Goal: Task Accomplishment & Management: Use online tool/utility

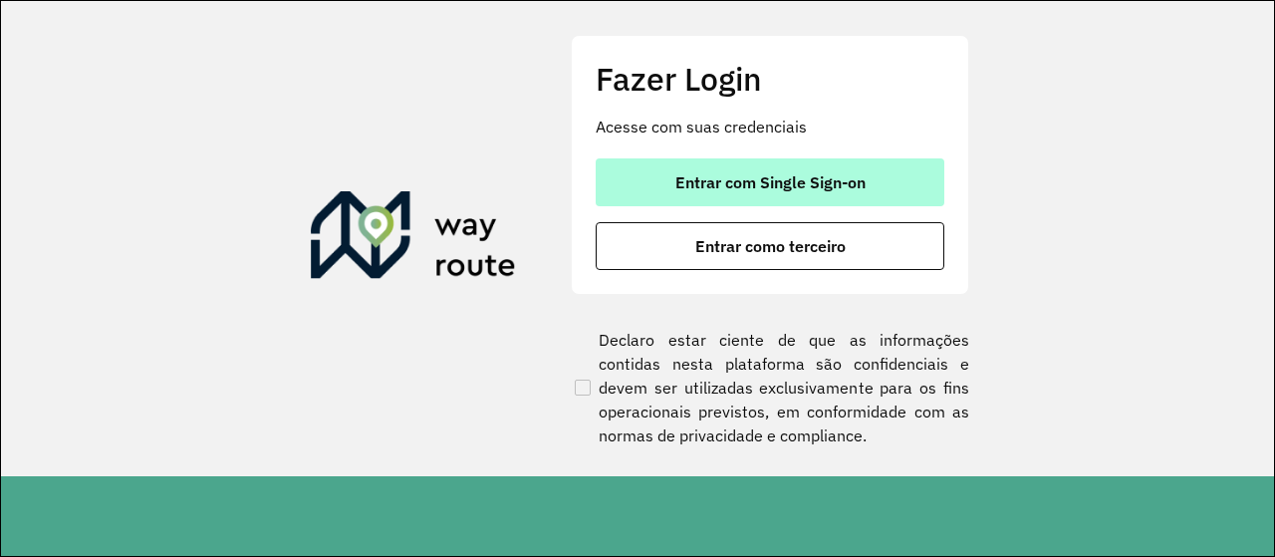
click at [823, 192] on button "Entrar com Single Sign-on" at bounding box center [770, 182] width 349 height 48
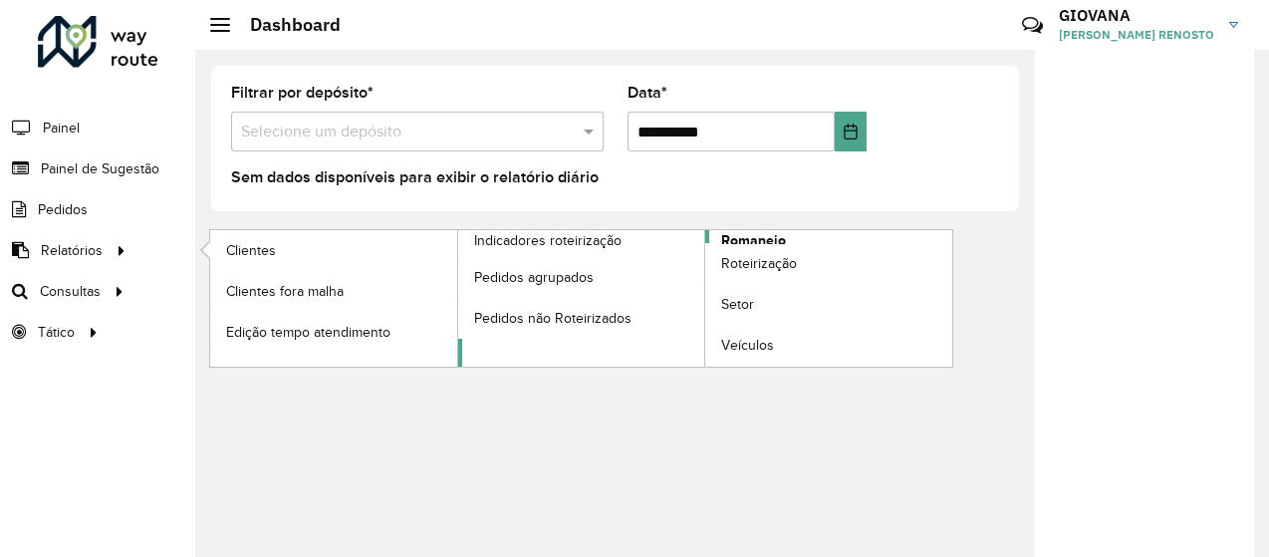
click at [796, 234] on link "Romaneio" at bounding box center [705, 298] width 495 height 136
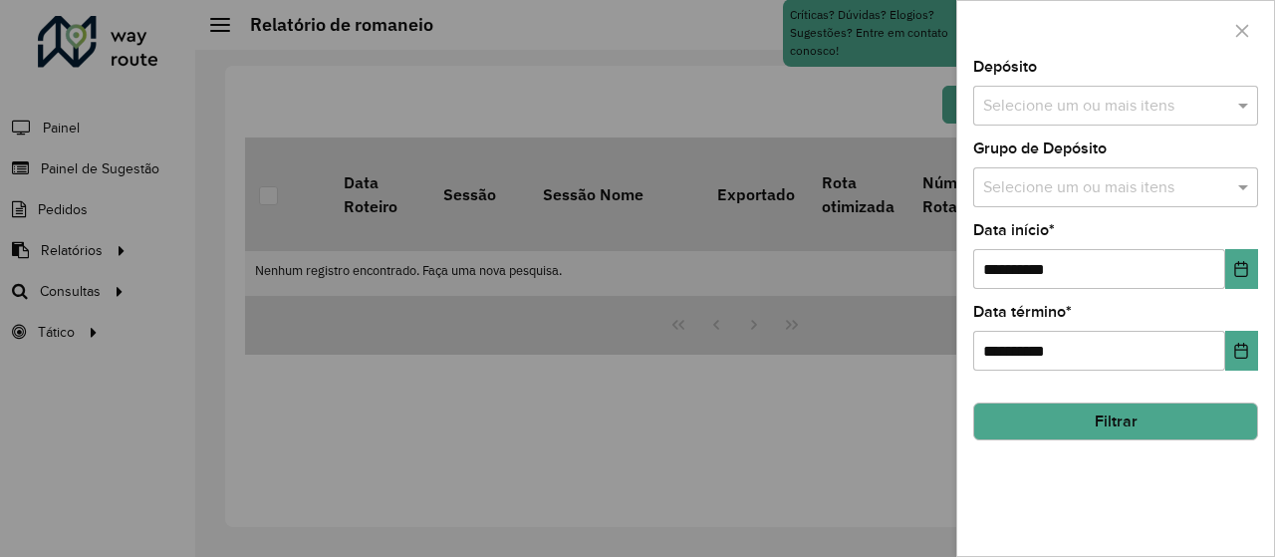
click at [1101, 122] on div "Selecione um ou mais itens" at bounding box center [1115, 106] width 285 height 40
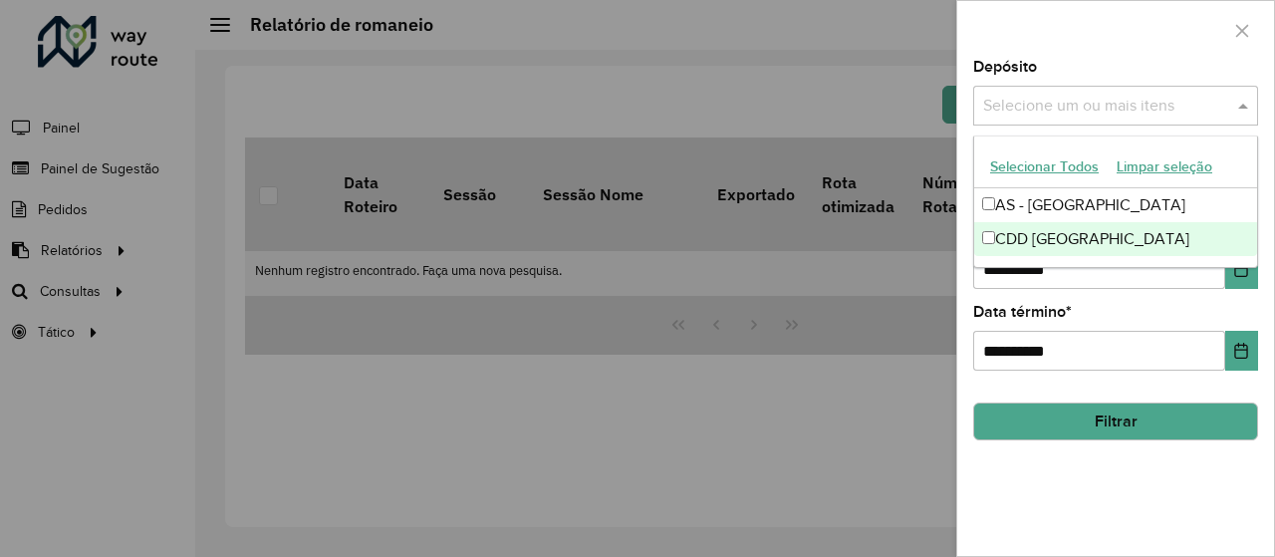
click at [1016, 234] on div "CDD [GEOGRAPHIC_DATA]" at bounding box center [1115, 239] width 283 height 34
click at [1235, 281] on button "Choose Date" at bounding box center [1241, 269] width 33 height 40
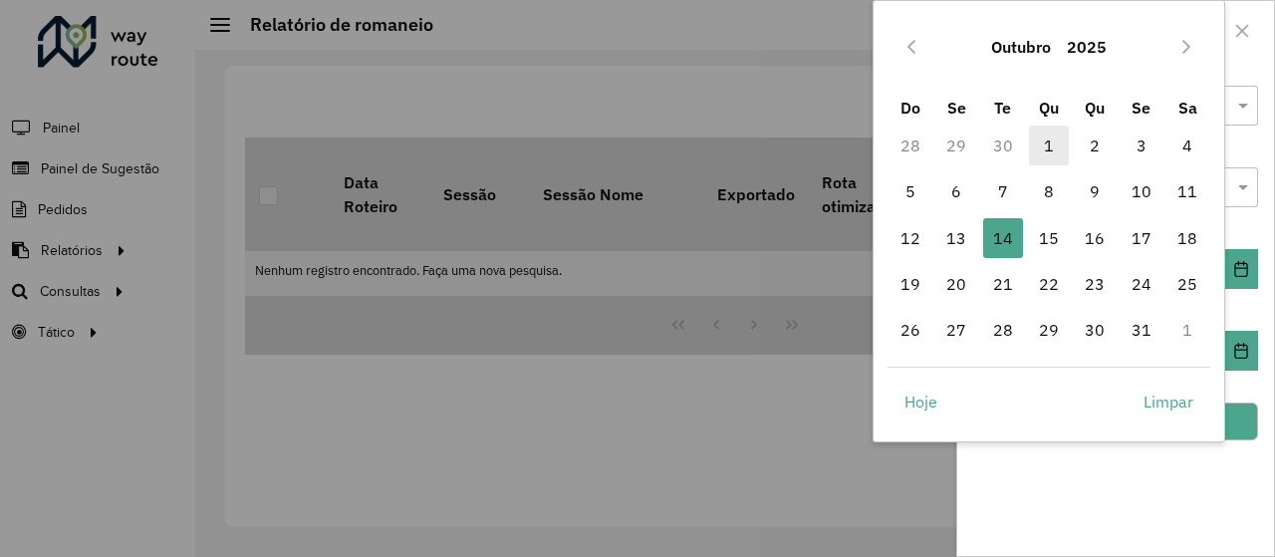
click at [1041, 148] on span "1" at bounding box center [1049, 145] width 40 height 40
type input "**********"
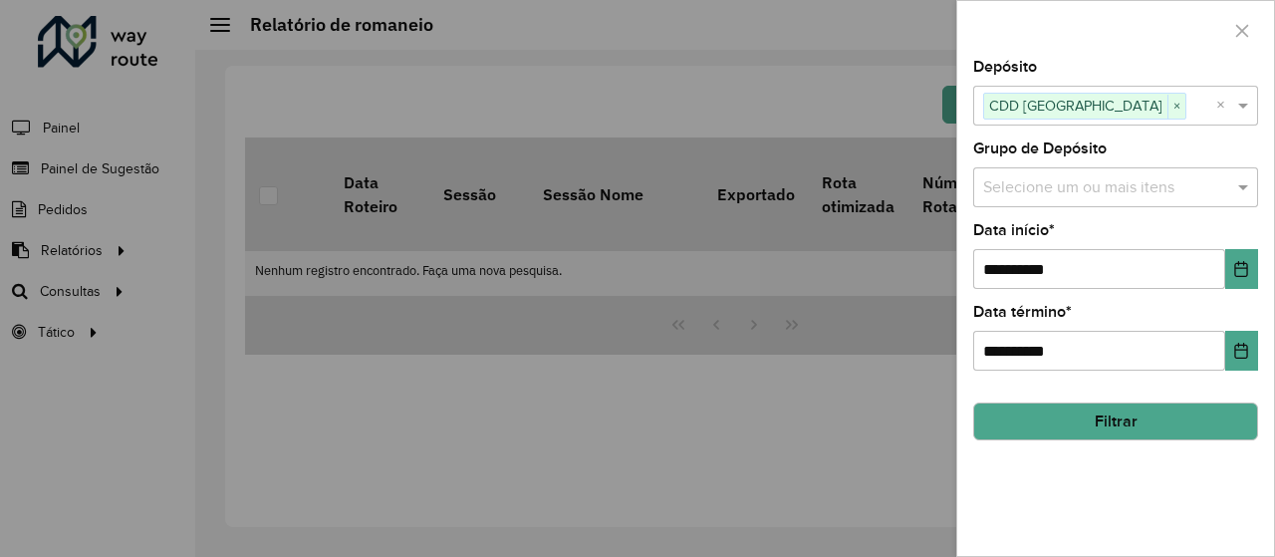
click at [1161, 463] on div "**********" at bounding box center [1115, 308] width 317 height 496
click at [1190, 413] on button "Filtrar" at bounding box center [1115, 421] width 285 height 38
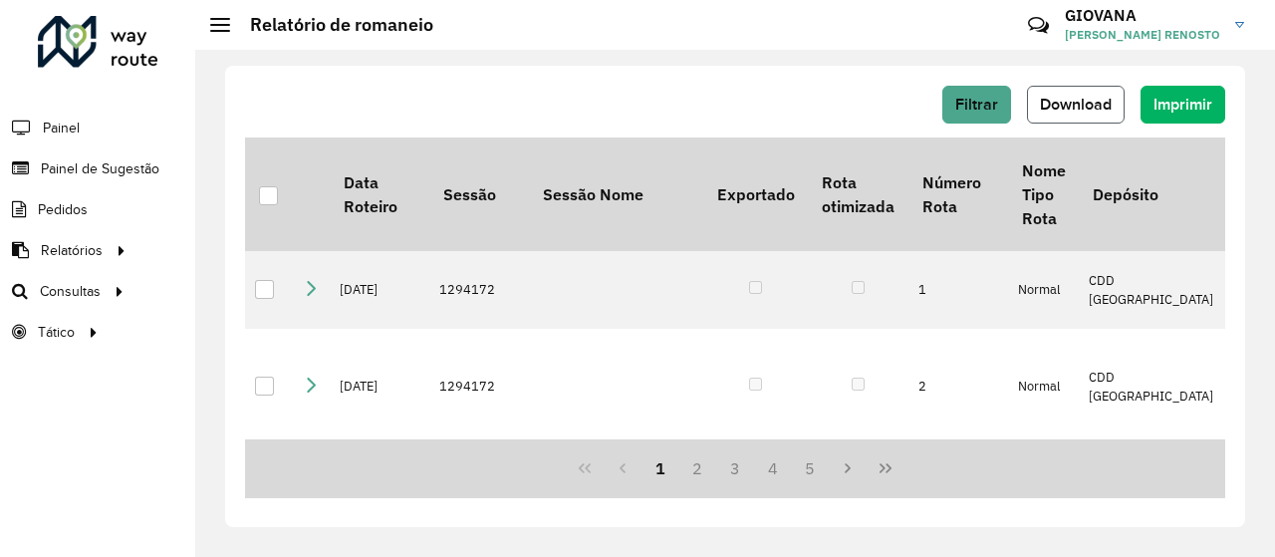
click at [1069, 121] on button "Download" at bounding box center [1076, 105] width 98 height 38
click at [1095, 98] on span "Download" at bounding box center [1076, 104] width 72 height 17
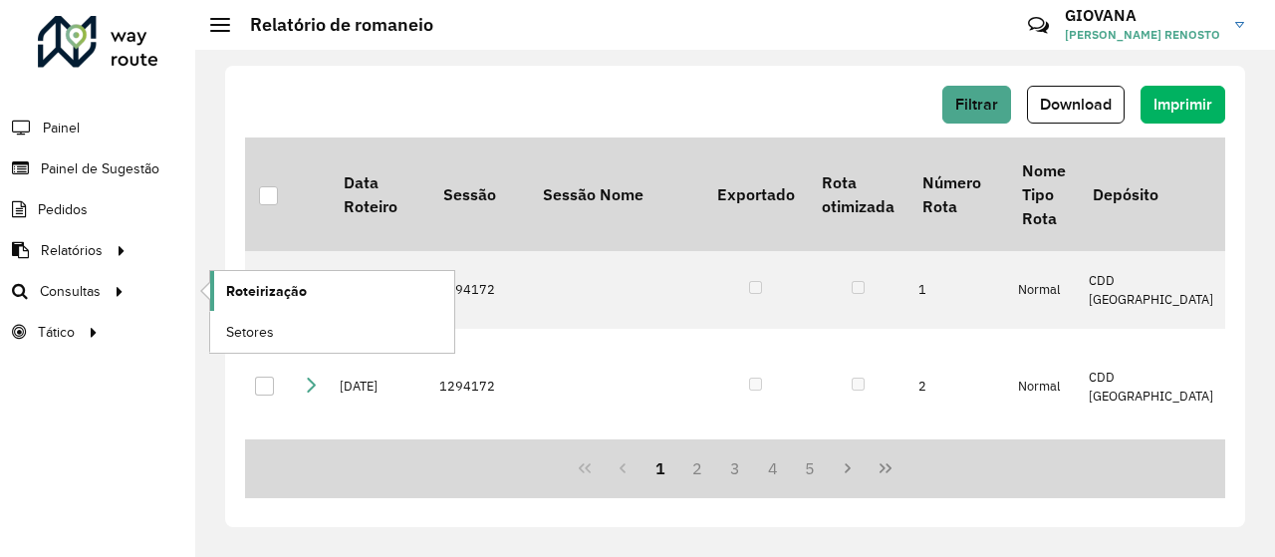
click at [294, 298] on span "Roteirização" at bounding box center [266, 291] width 81 height 21
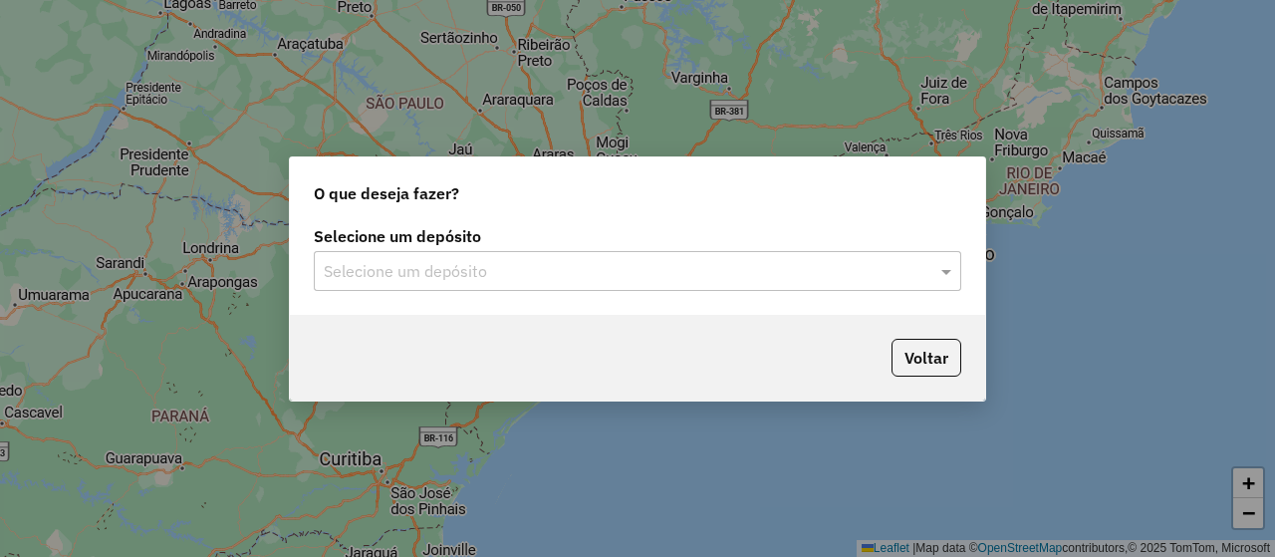
click at [458, 277] on input "text" at bounding box center [618, 272] width 588 height 24
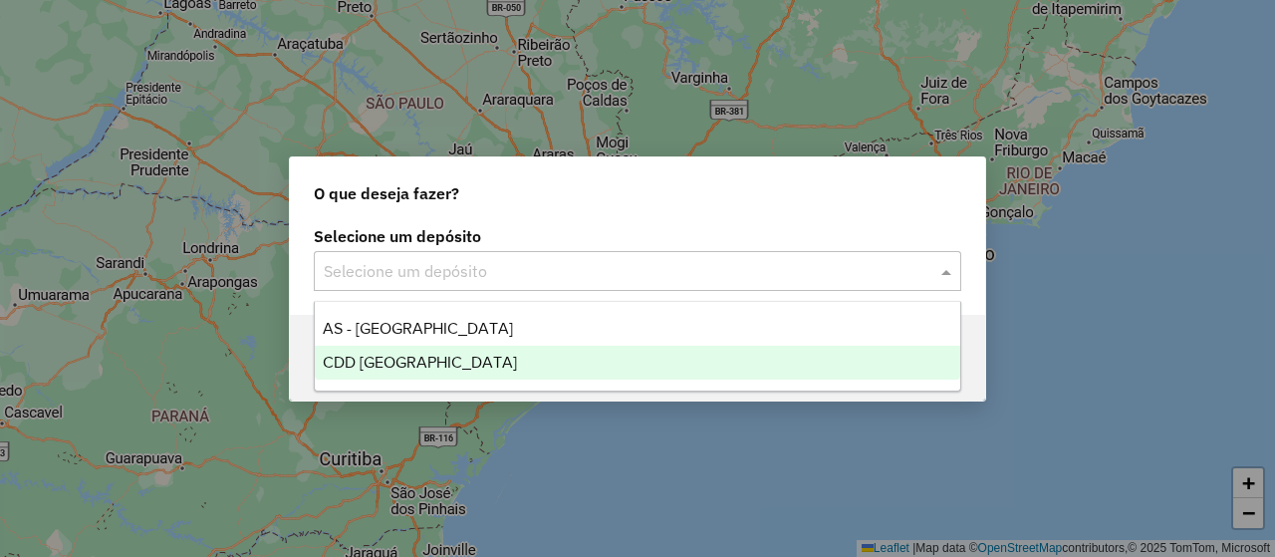
click at [418, 368] on span "CDD [GEOGRAPHIC_DATA]" at bounding box center [420, 362] width 194 height 17
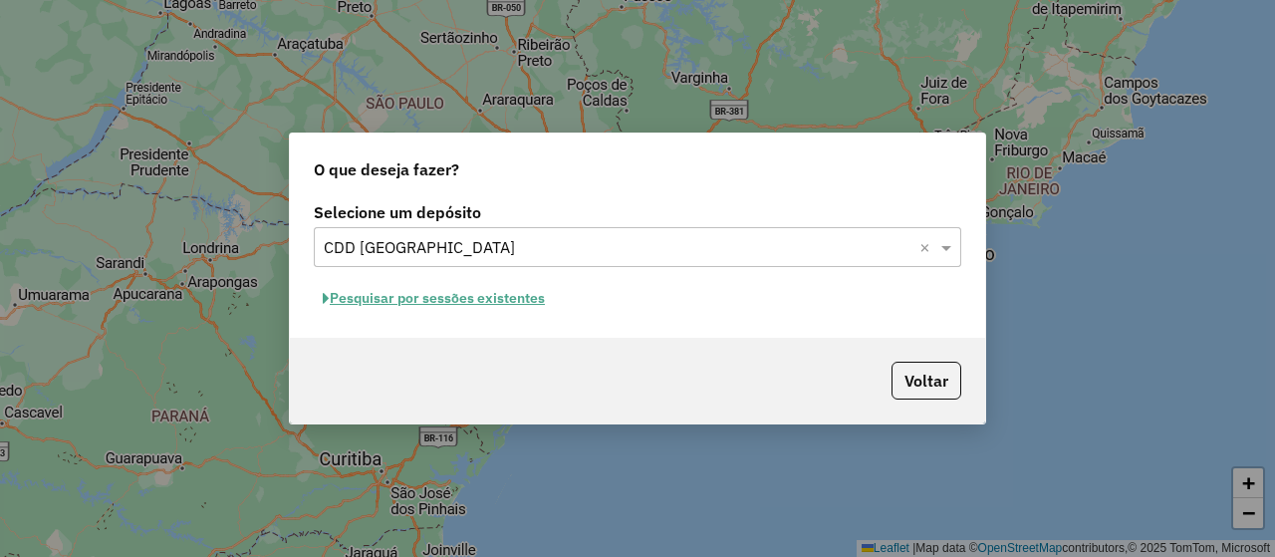
click at [494, 299] on button "Pesquisar por sessões existentes" at bounding box center [434, 298] width 240 height 31
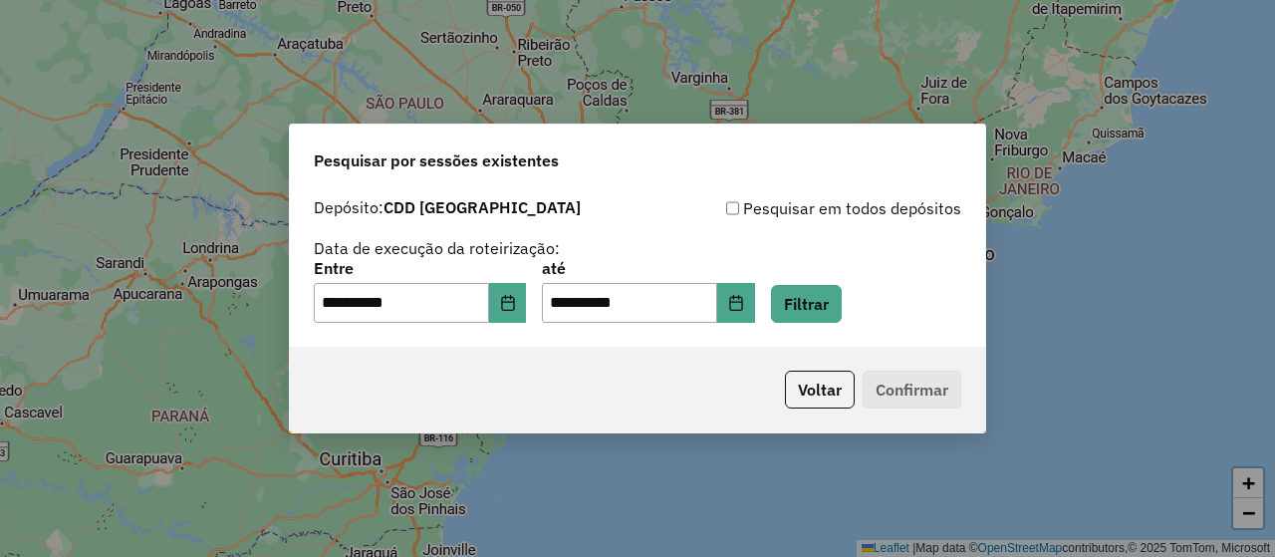
click at [841, 326] on div "**********" at bounding box center [637, 267] width 695 height 158
click at [841, 325] on div "**********" at bounding box center [637, 267] width 695 height 158
click at [842, 321] on button "Filtrar" at bounding box center [806, 304] width 71 height 38
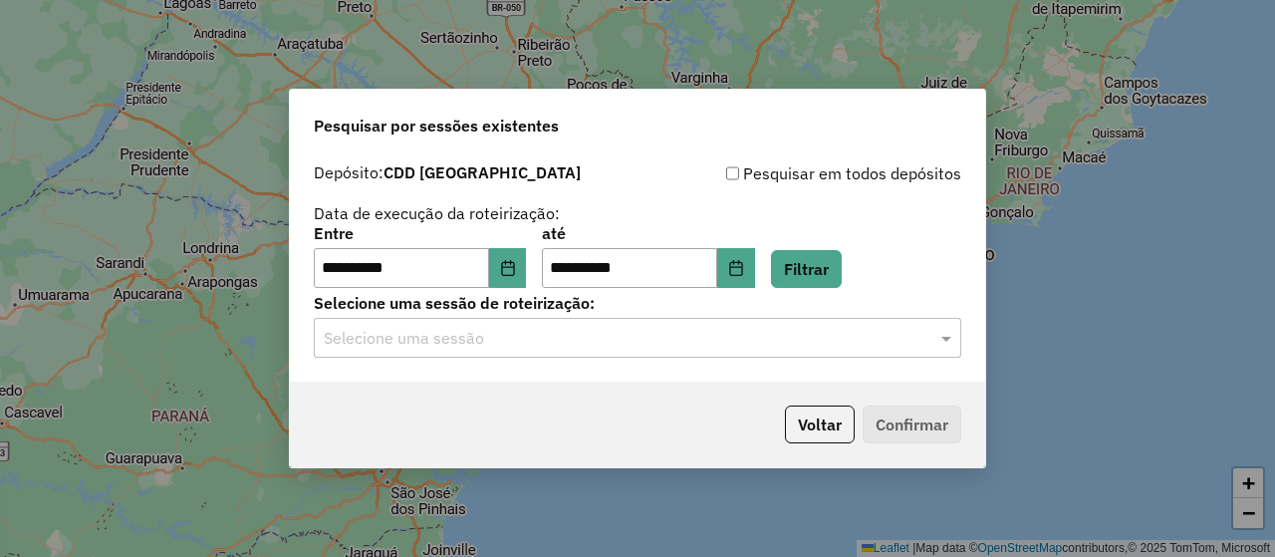
click at [478, 343] on hb-app "**********" at bounding box center [637, 278] width 1275 height 557
click at [613, 352] on div "Selecione uma sessão" at bounding box center [637, 338] width 647 height 40
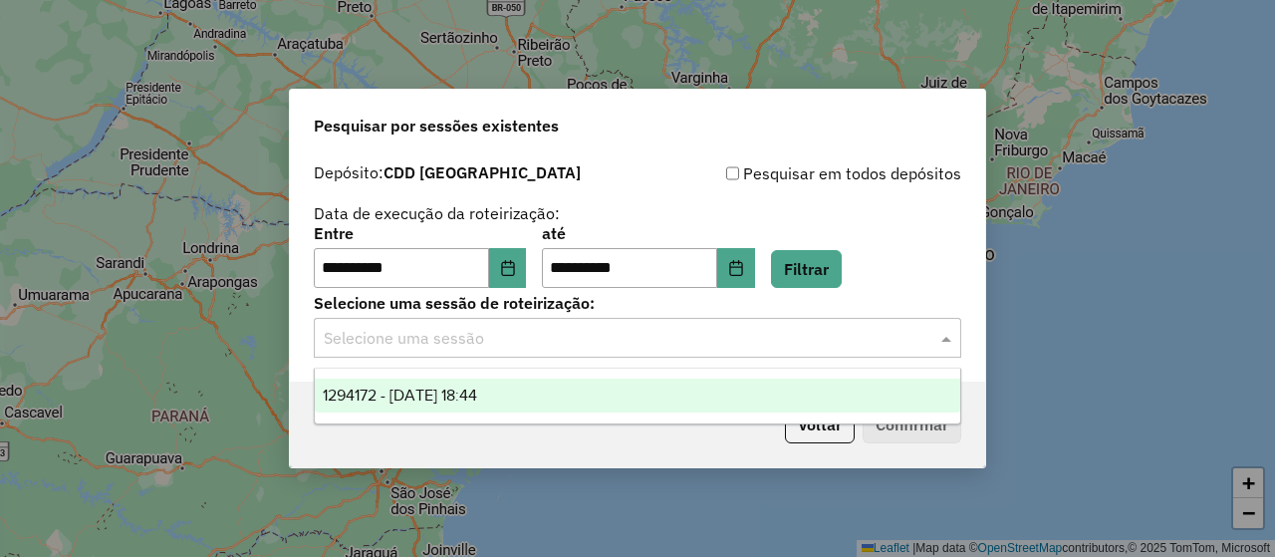
click at [477, 400] on span "1294172 - 14/10/2025 18:44" at bounding box center [400, 394] width 154 height 17
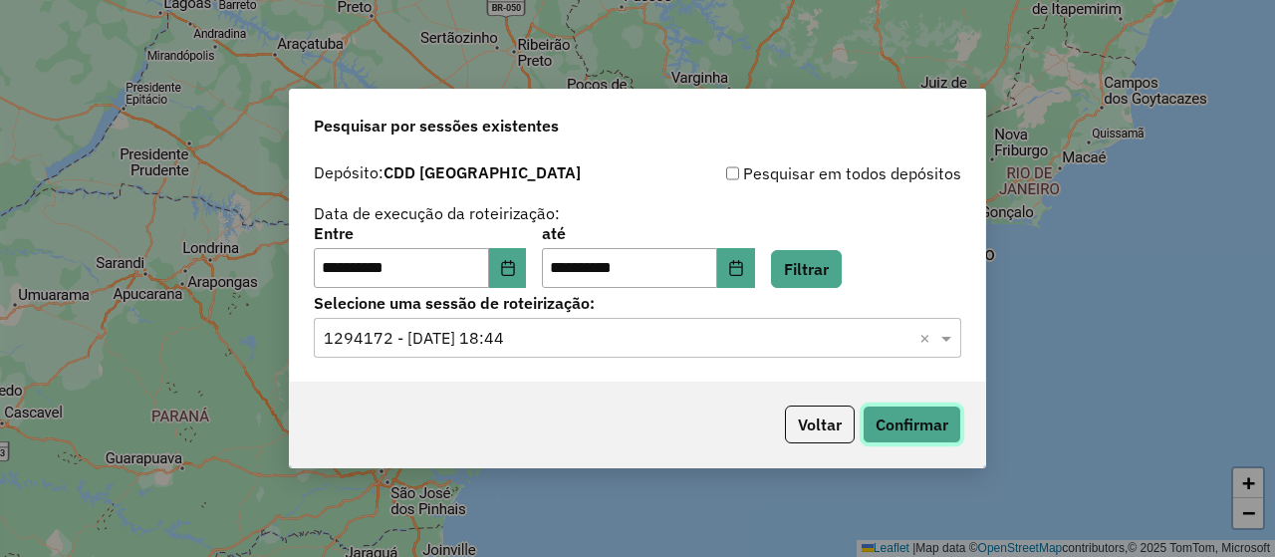
click at [913, 438] on button "Confirmar" at bounding box center [911, 424] width 99 height 38
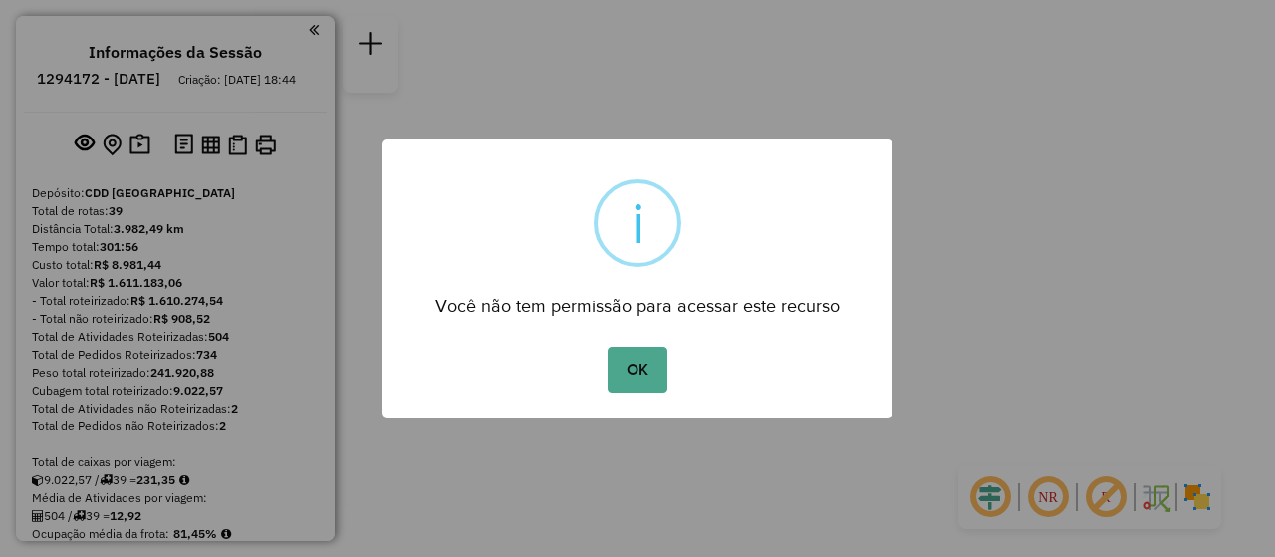
click at [687, 388] on div "OK No Cancel" at bounding box center [637, 370] width 510 height 56
click at [641, 378] on button "OK" at bounding box center [636, 370] width 59 height 46
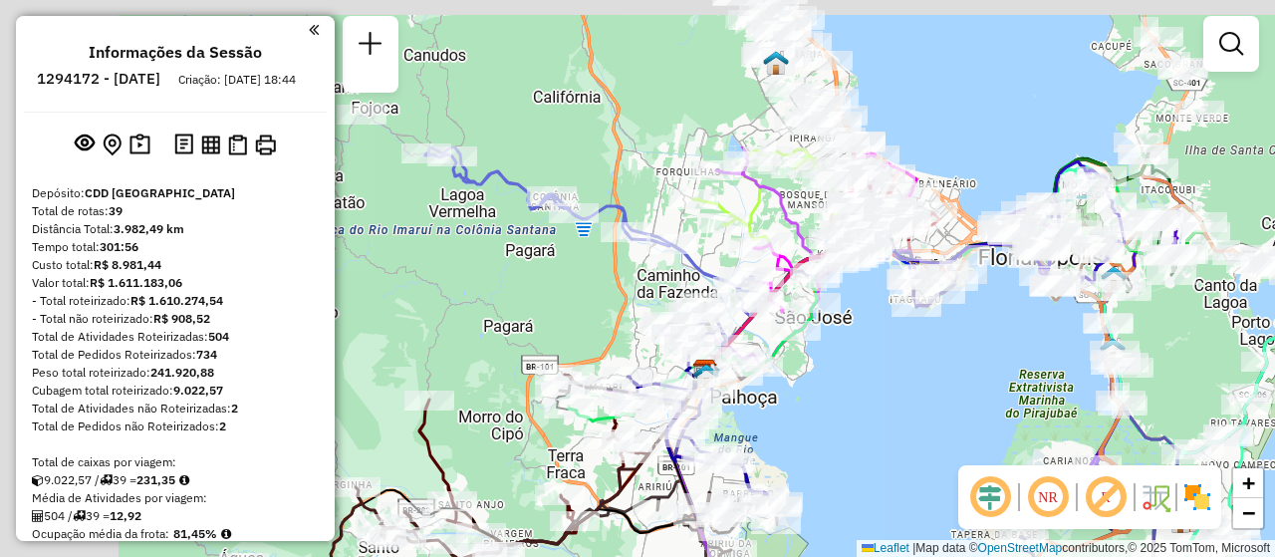
drag, startPoint x: 672, startPoint y: 292, endPoint x: 894, endPoint y: 518, distance: 316.9
click at [894, 518] on div "Janela de atendimento Grade de atendimento Capacidade Transportadoras Veículos …" at bounding box center [637, 278] width 1275 height 557
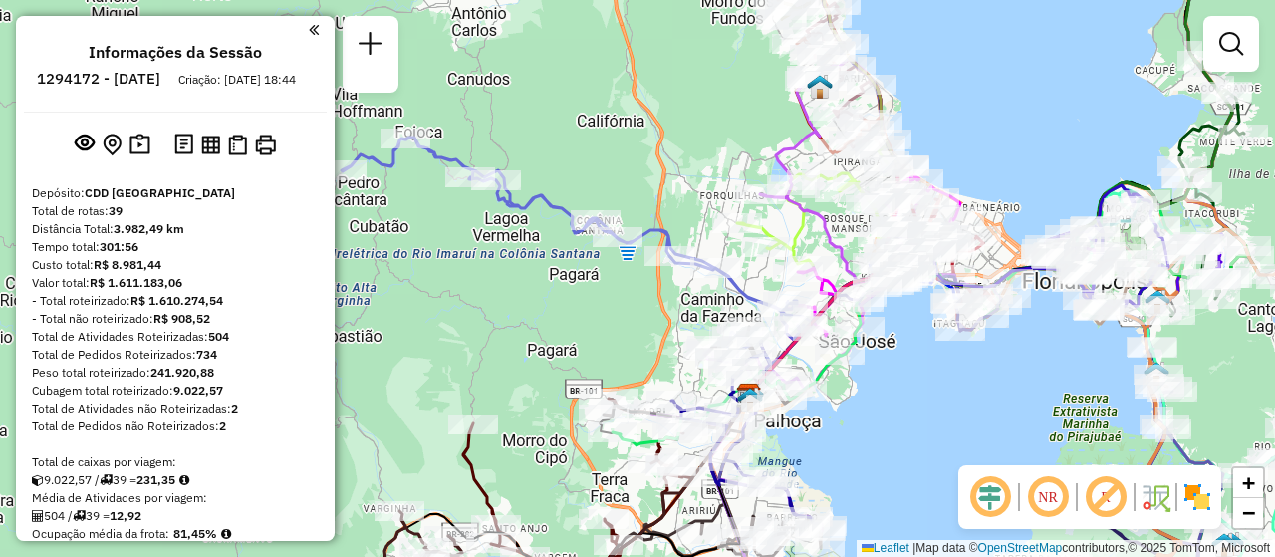
scroll to position [2740, 0]
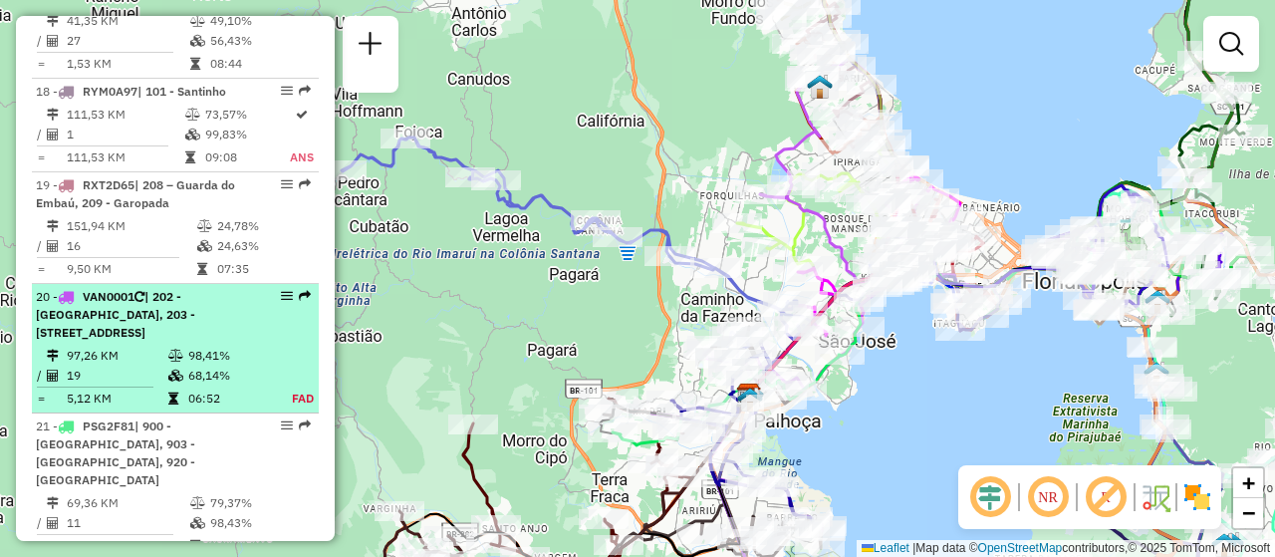
click at [281, 290] on em at bounding box center [287, 296] width 12 height 12
select select "**********"
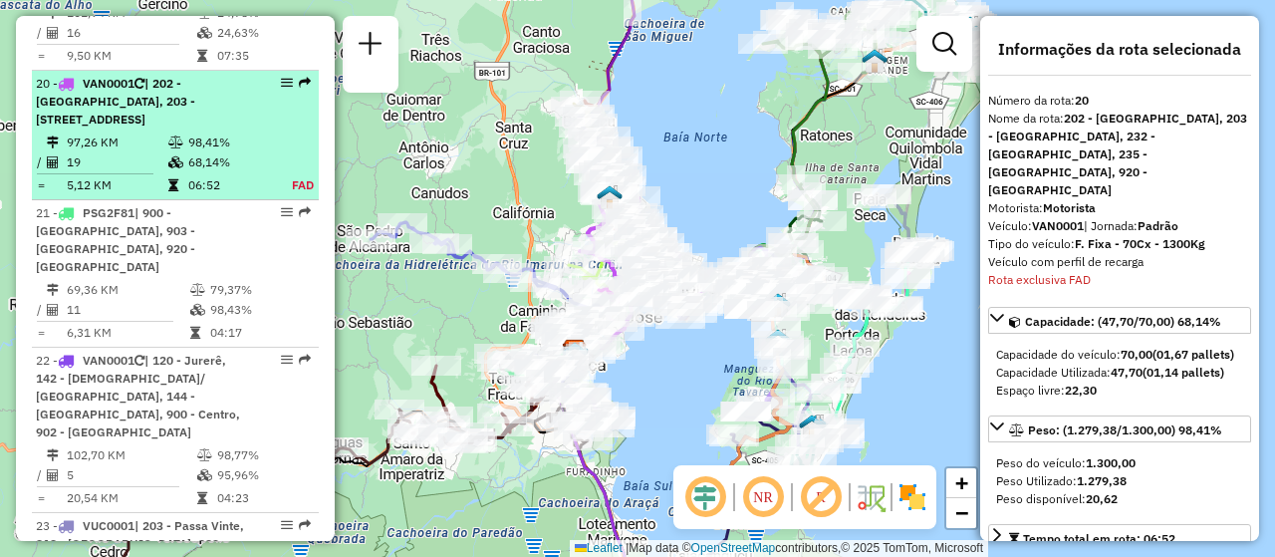
scroll to position [2990, 0]
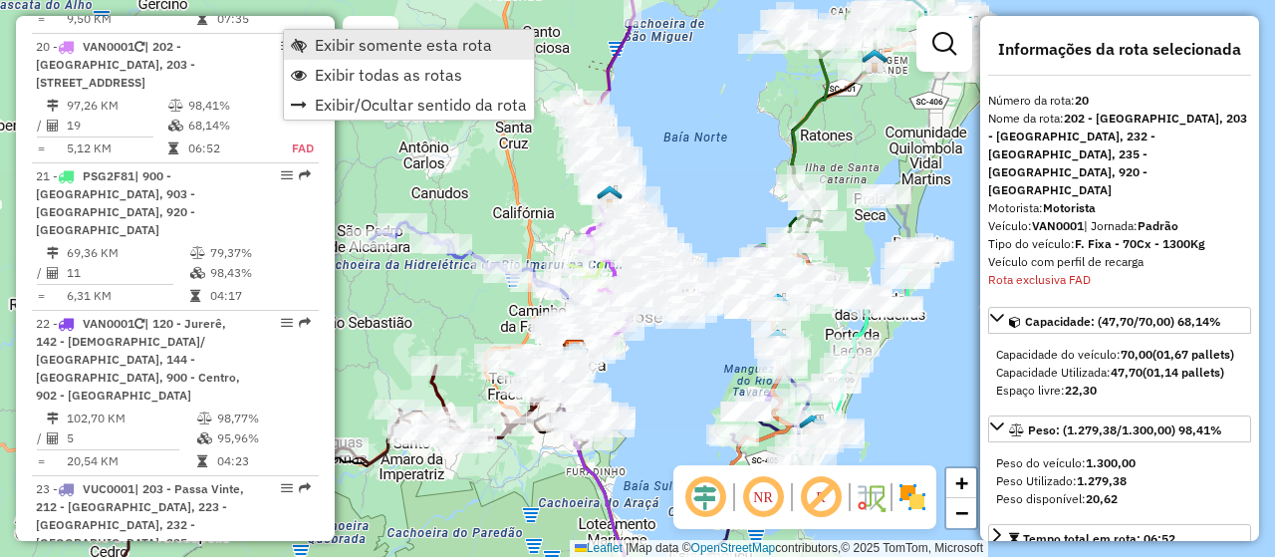
click at [418, 42] on span "Exibir somente esta rota" at bounding box center [403, 45] width 177 height 16
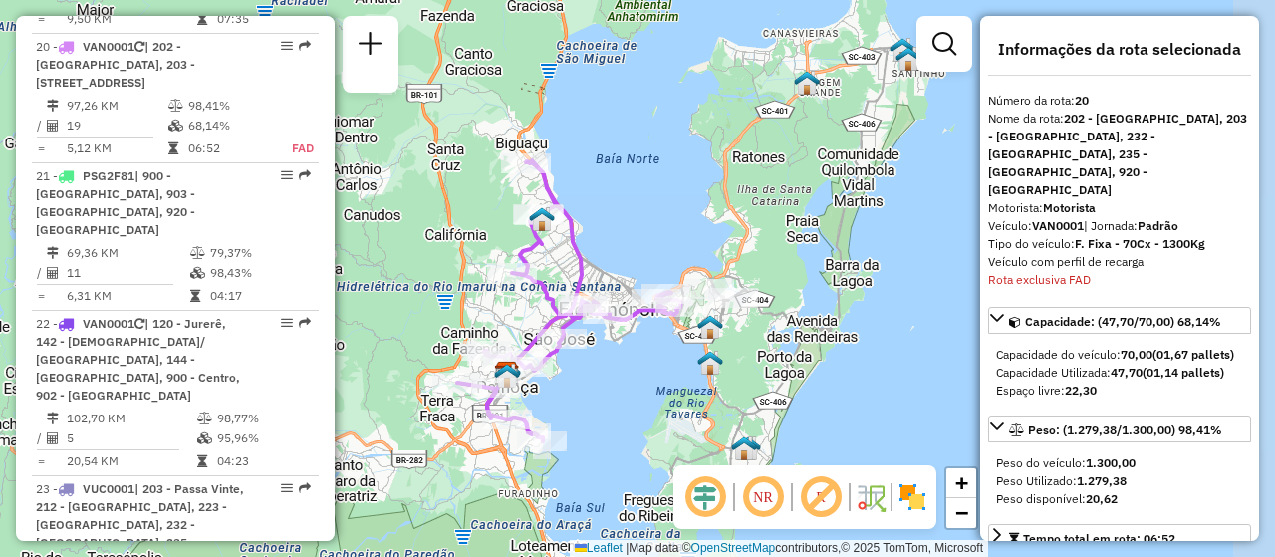
drag, startPoint x: 721, startPoint y: 241, endPoint x: 653, endPoint y: 263, distance: 71.2
click at [653, 263] on div "Janela de atendimento Grade de atendimento Capacidade Transportadoras Veículos …" at bounding box center [637, 278] width 1275 height 557
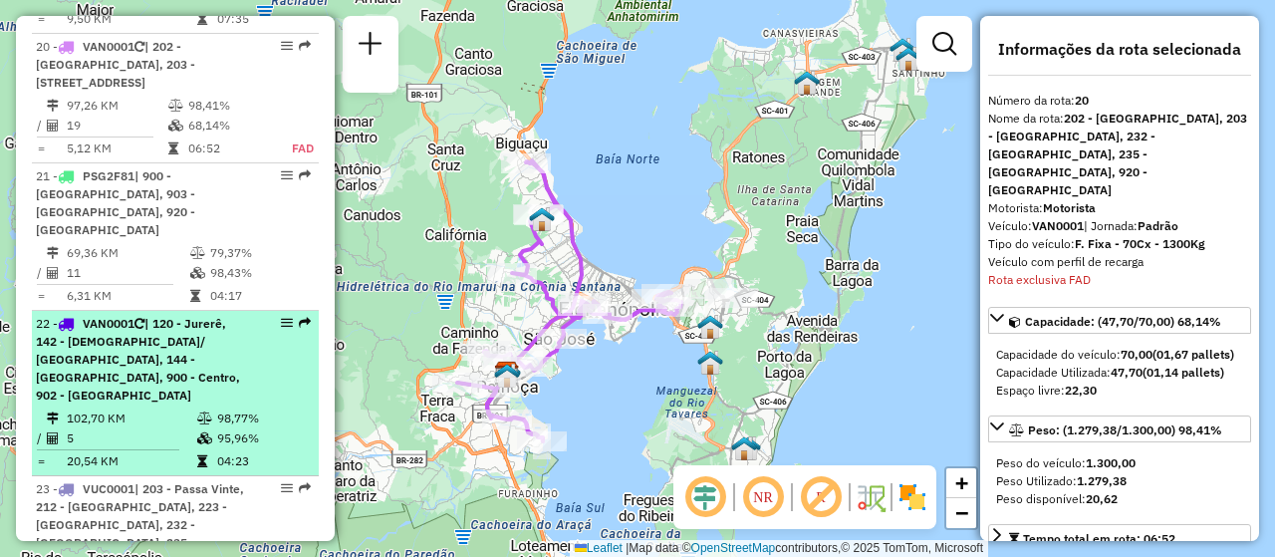
click at [270, 317] on div at bounding box center [281, 323] width 60 height 12
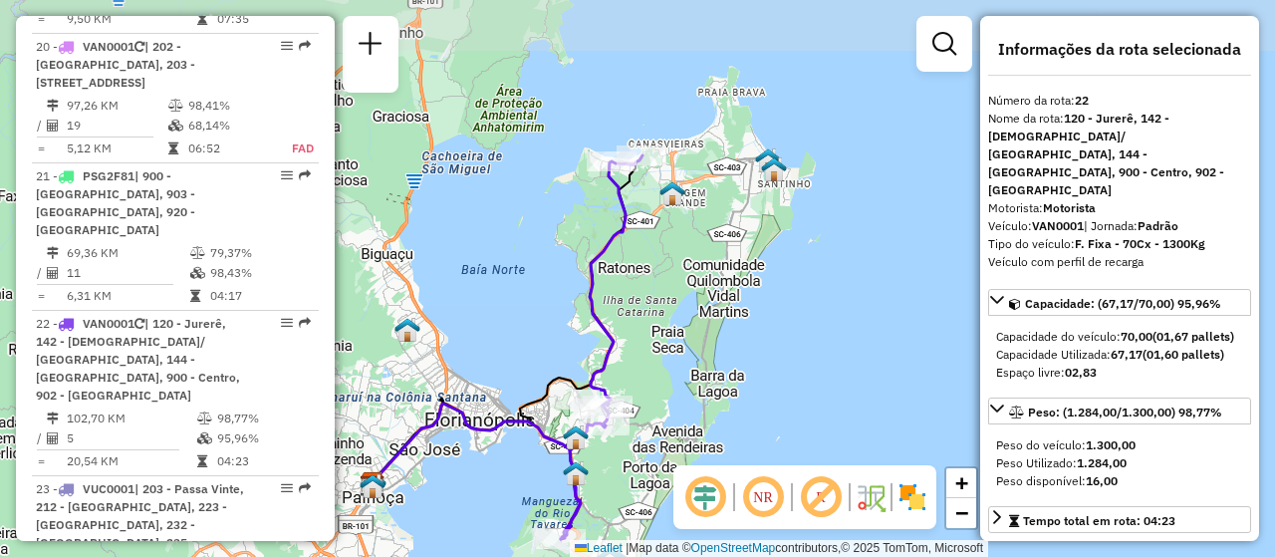
drag, startPoint x: 729, startPoint y: 248, endPoint x: 598, endPoint y: 318, distance: 148.8
click at [598, 318] on icon at bounding box center [602, 346] width 82 height 383
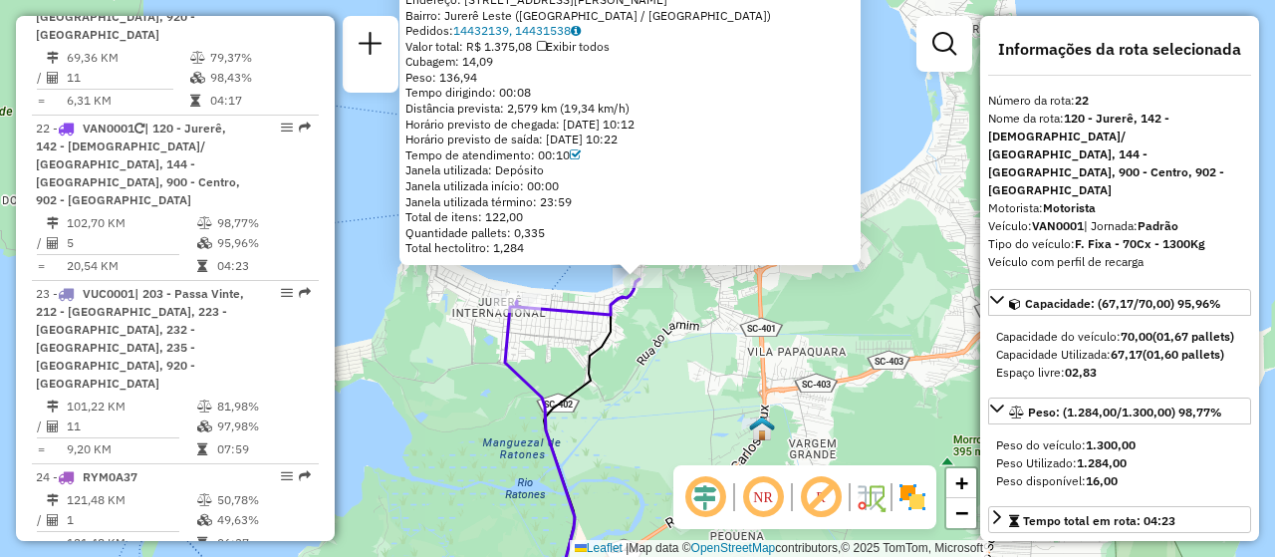
scroll to position [3266, 0]
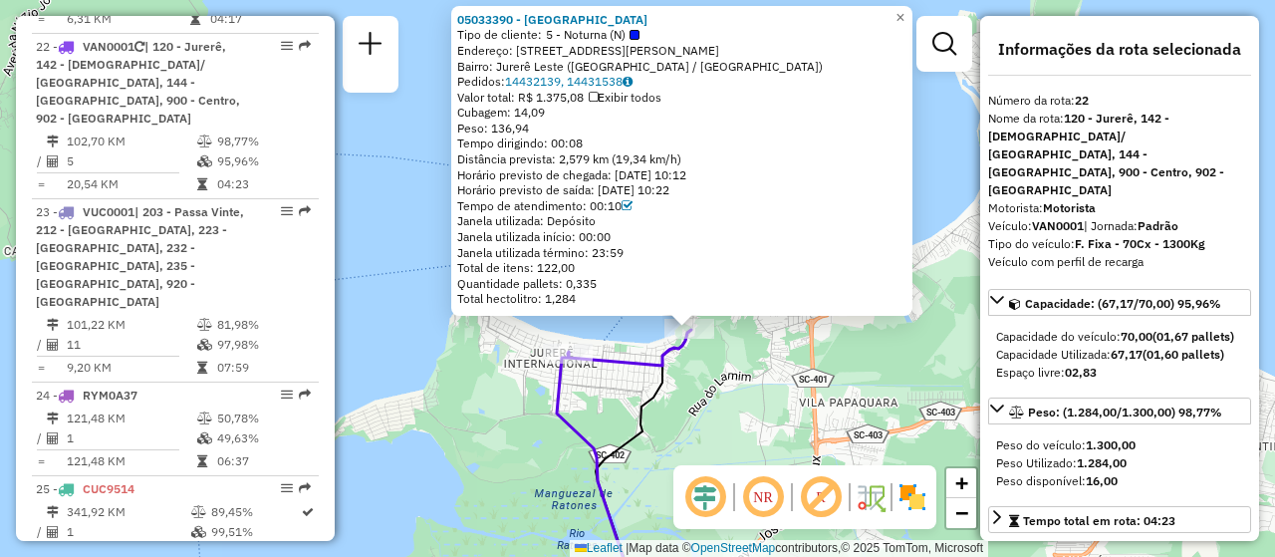
drag, startPoint x: 637, startPoint y: 341, endPoint x: 689, endPoint y: 401, distance: 79.8
click at [689, 401] on div "05033390 - REFUGIO PATAGONIA [GEOGRAPHIC_DATA] Tipo de cliente: 5 - Noturna (N)…" at bounding box center [637, 278] width 1275 height 557
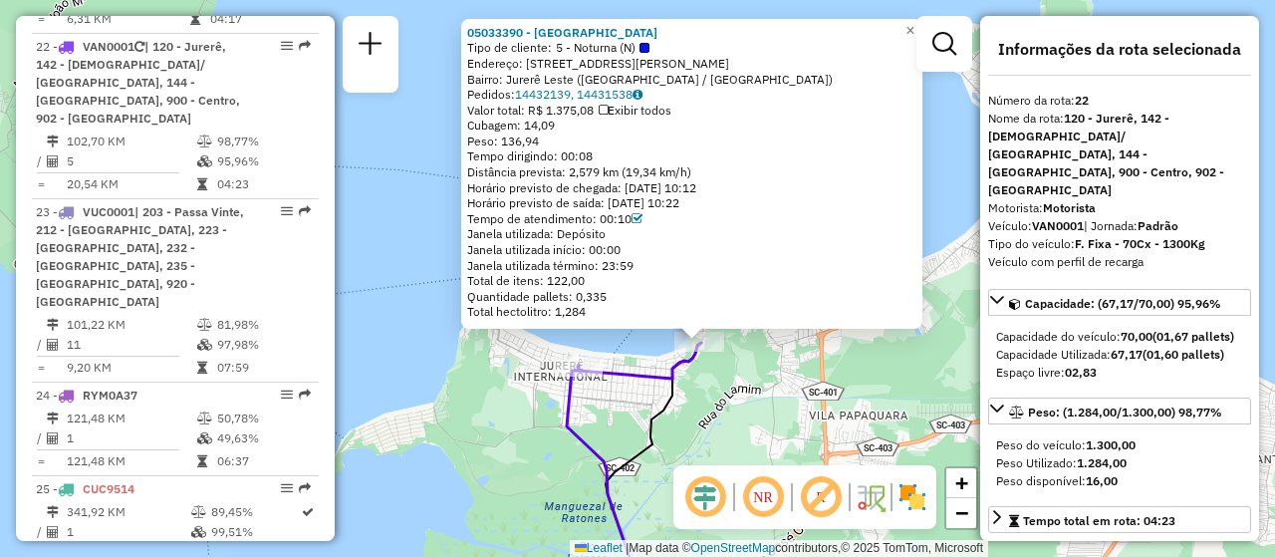
click at [505, 408] on div "05033390 - REFUGIO PATAGONIA [GEOGRAPHIC_DATA] Tipo de cliente: 5 - Noturna (N)…" at bounding box center [637, 278] width 1275 height 557
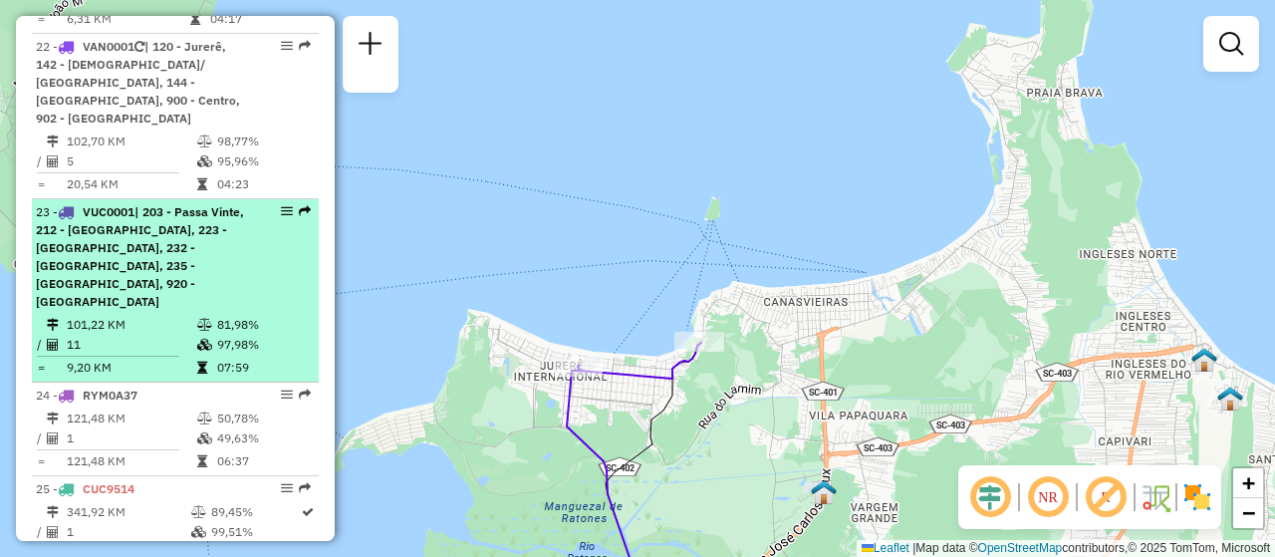
click at [283, 205] on em at bounding box center [287, 211] width 12 height 12
select select "**********"
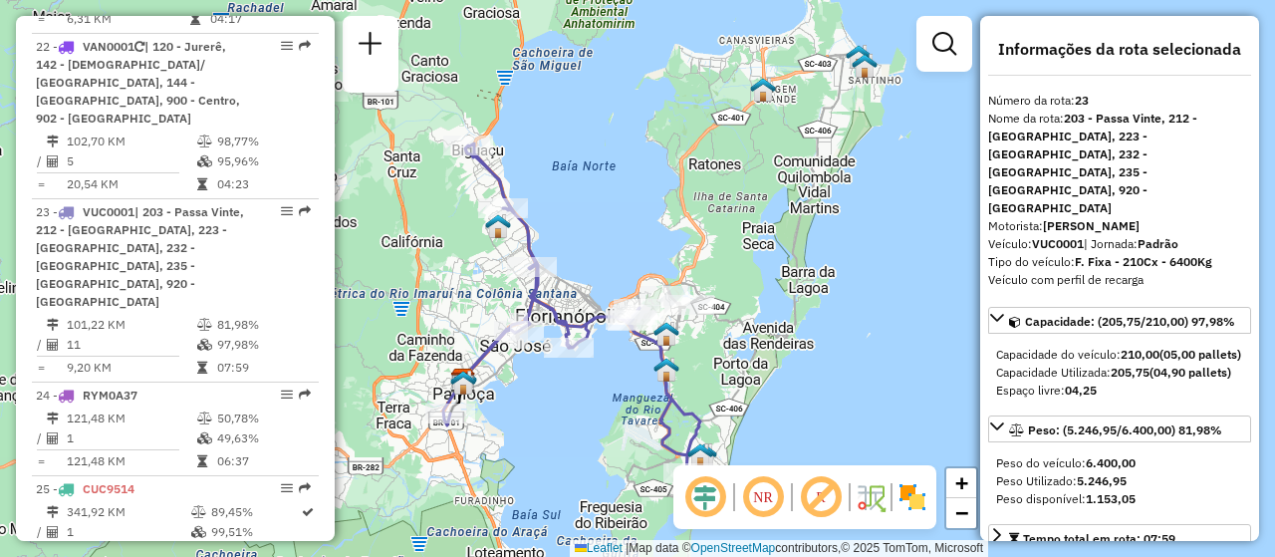
drag, startPoint x: 802, startPoint y: 275, endPoint x: 718, endPoint y: 315, distance: 92.7
click at [718, 315] on div "Janela de atendimento Grade de atendimento Capacidade Transportadoras Veículos …" at bounding box center [637, 278] width 1275 height 557
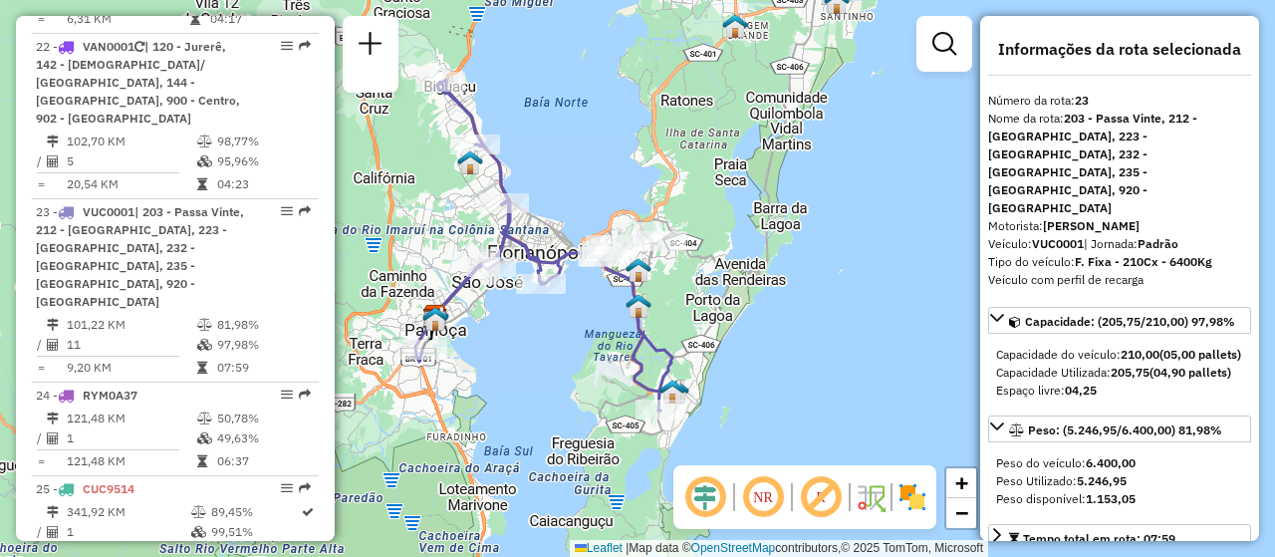
drag, startPoint x: 734, startPoint y: 380, endPoint x: 609, endPoint y: 316, distance: 140.3
click at [723, 307] on div "Janela de atendimento Grade de atendimento Capacidade Transportadoras Veículos …" at bounding box center [637, 278] width 1275 height 557
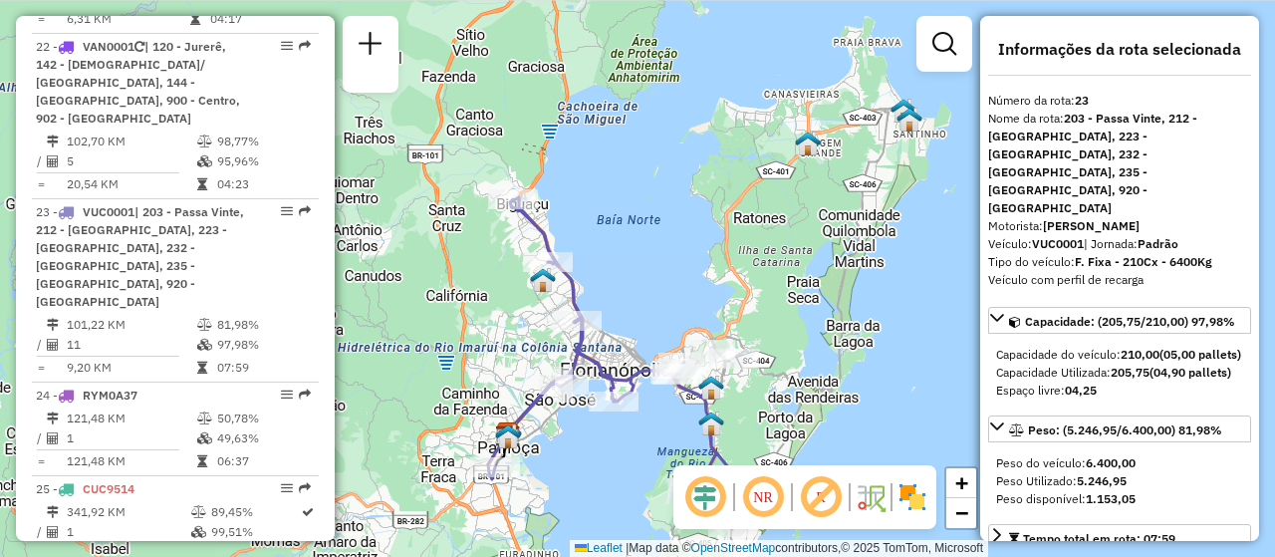
drag, startPoint x: 676, startPoint y: 353, endPoint x: 750, endPoint y: 471, distance: 139.6
click at [750, 471] on hb-router-mapa "Informações da Sessão 1294172 - [DATE] Criação: [DATE] 18:44 Depósito: CDD [GEO…" at bounding box center [637, 278] width 1275 height 557
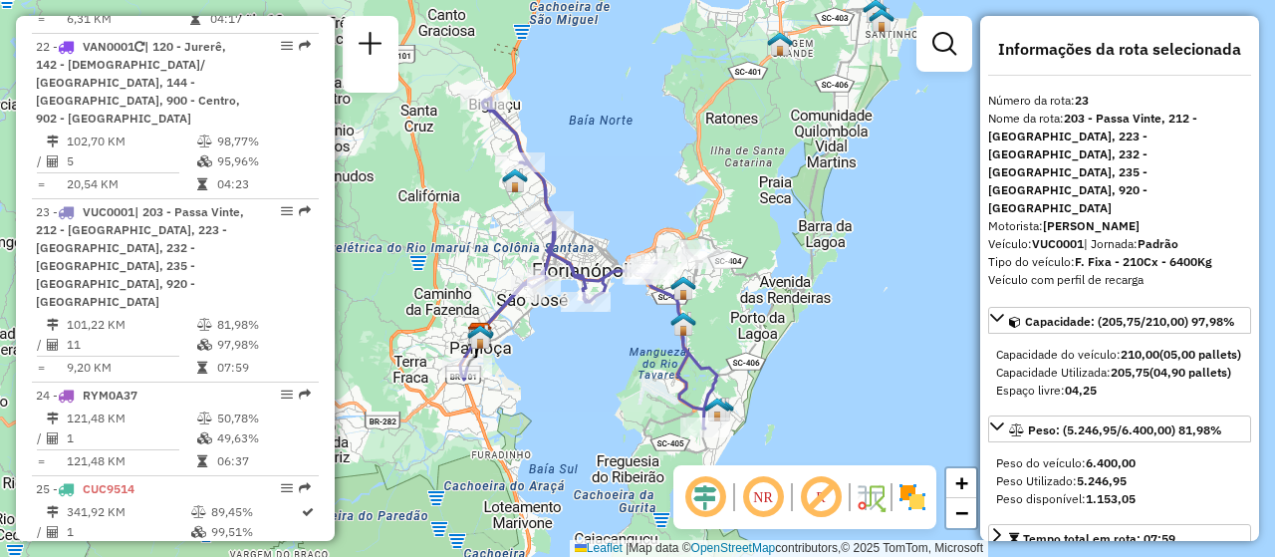
drag, startPoint x: 736, startPoint y: 375, endPoint x: 708, endPoint y: 276, distance: 103.4
click at [708, 276] on div "Janela de atendimento Grade de atendimento Capacidade Transportadoras Veículos …" at bounding box center [637, 278] width 1275 height 557
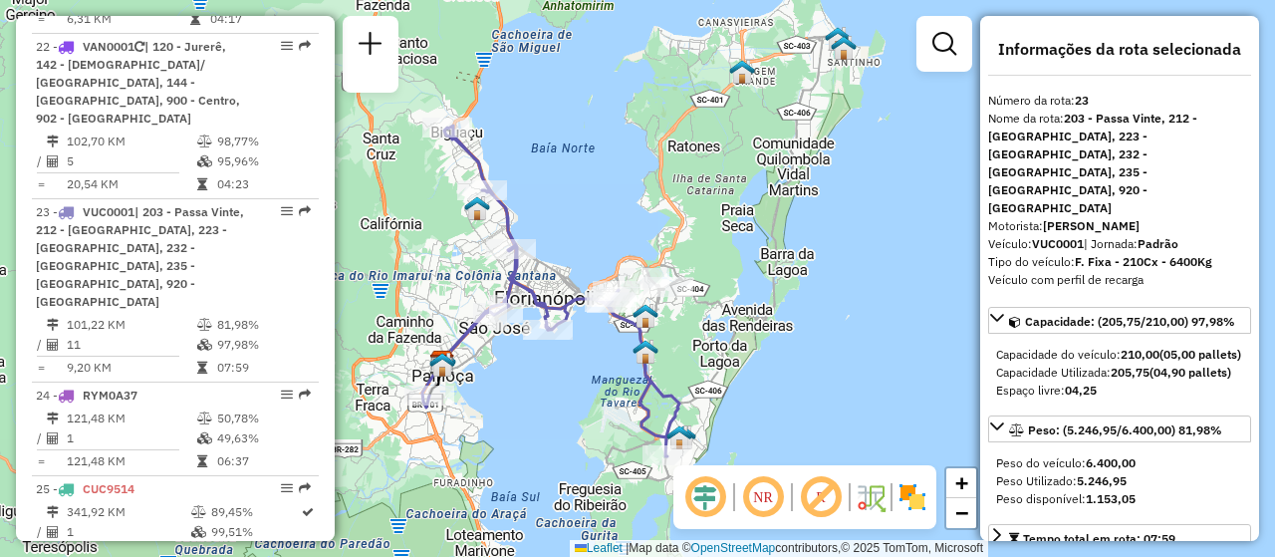
drag, startPoint x: 783, startPoint y: 309, endPoint x: 644, endPoint y: 363, distance: 148.9
click at [644, 363] on div "Janela de atendimento Grade de atendimento Capacidade Transportadoras Veículos …" at bounding box center [637, 278] width 1275 height 557
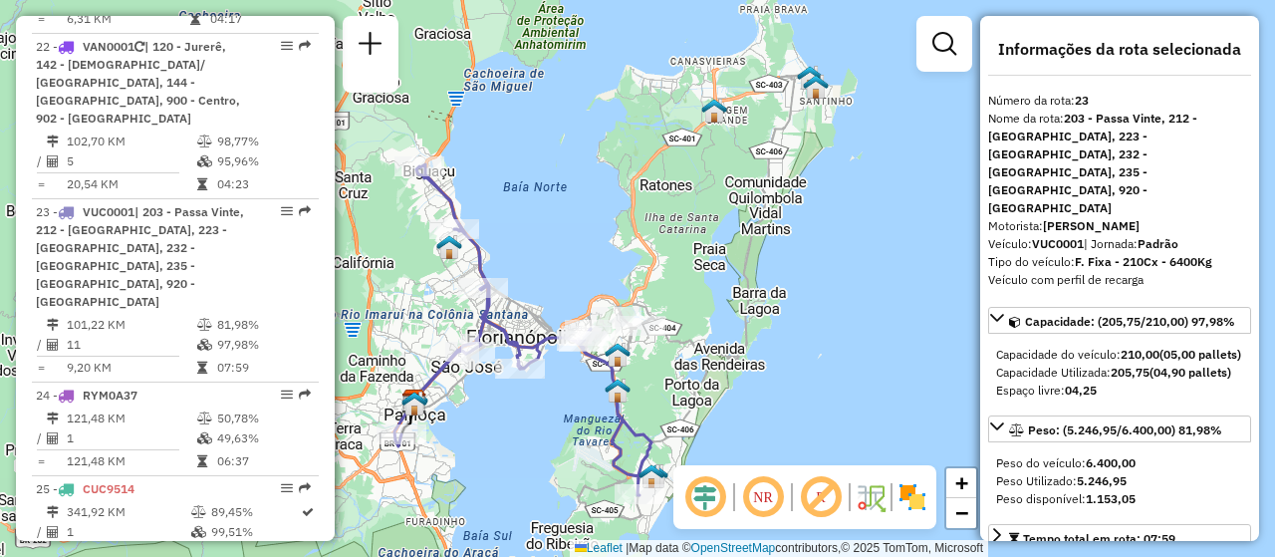
drag, startPoint x: 685, startPoint y: 293, endPoint x: 766, endPoint y: 304, distance: 81.4
click at [766, 304] on div "Janela de atendimento Grade de atendimento Capacidade Transportadoras Veículos …" at bounding box center [637, 278] width 1275 height 557
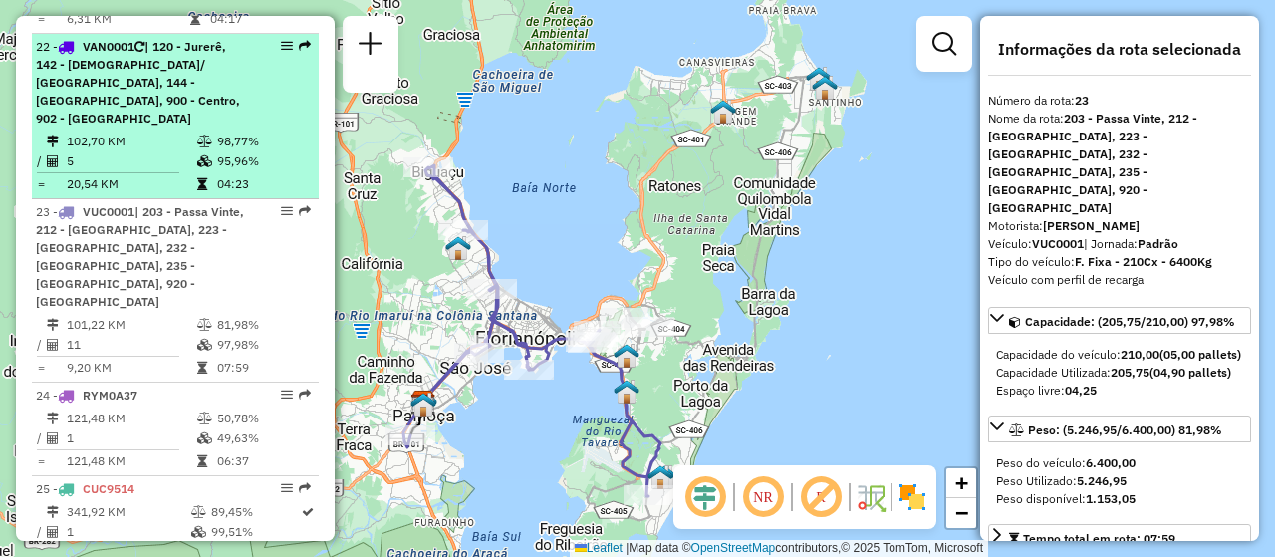
click at [237, 50] on div "22 - VAN0001 | 120 - Jurerê, 142 - Carianos/ [GEOGRAPHIC_DATA], 144 - [GEOGRAPH…" at bounding box center [141, 83] width 211 height 90
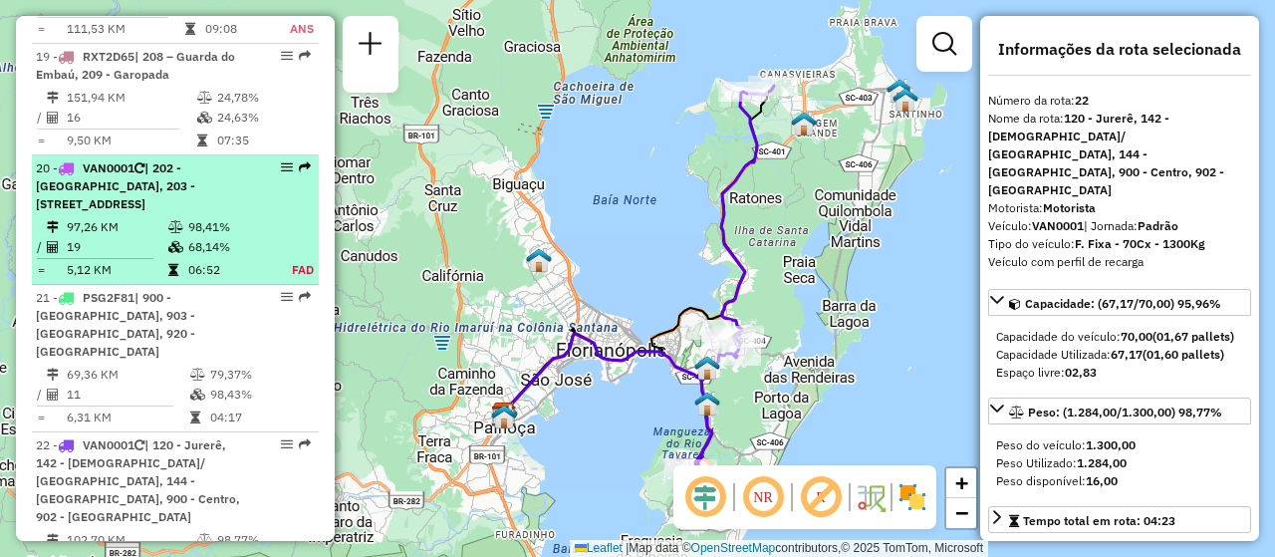
scroll to position [2968, 0]
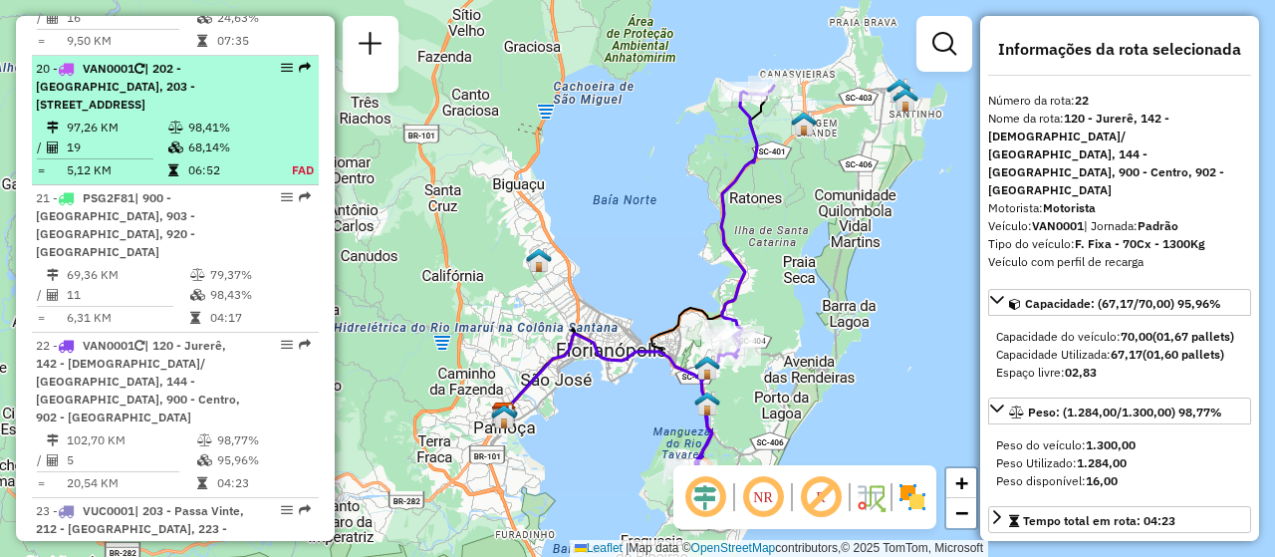
click at [262, 92] on div "20 - VAN0001 | 202 - [GEOGRAPHIC_DATA], 203 - [GEOGRAPHIC_DATA], 232 - [GEOGRAP…" at bounding box center [175, 87] width 279 height 54
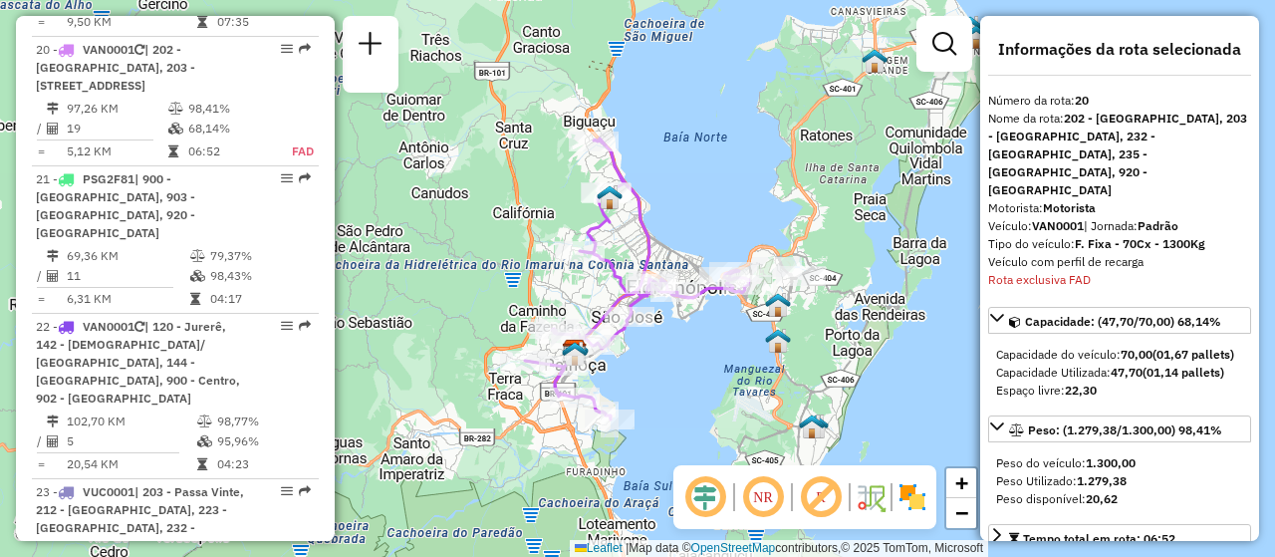
scroll to position [2990, 0]
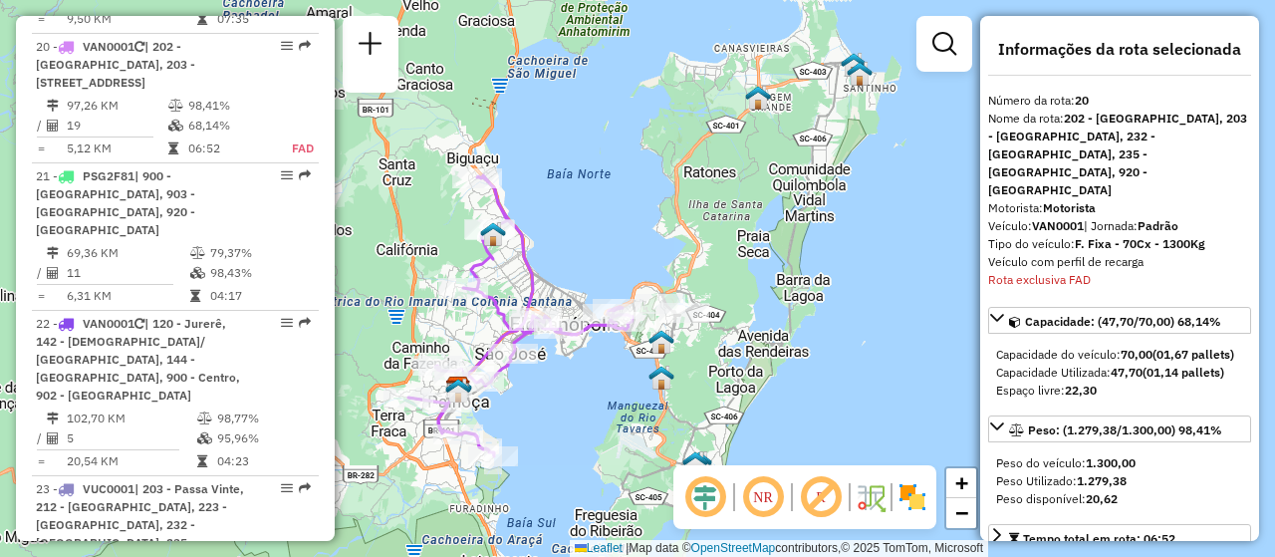
drag, startPoint x: 798, startPoint y: 336, endPoint x: 681, endPoint y: 372, distance: 122.2
click at [681, 372] on div "Janela de atendimento Grade de atendimento Capacidade Transportadoras Veículos …" at bounding box center [637, 278] width 1275 height 557
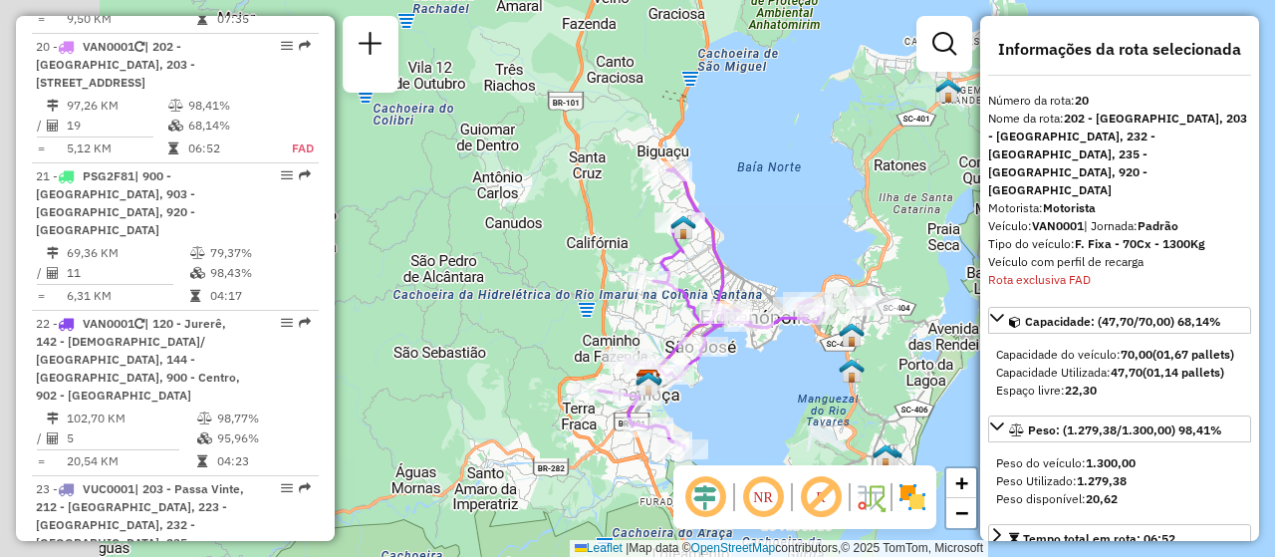
drag, startPoint x: 582, startPoint y: 438, endPoint x: 807, endPoint y: 411, distance: 226.7
click at [807, 411] on div "Janela de atendimento Grade de atendimento Capacidade Transportadoras Veículos …" at bounding box center [637, 278] width 1275 height 557
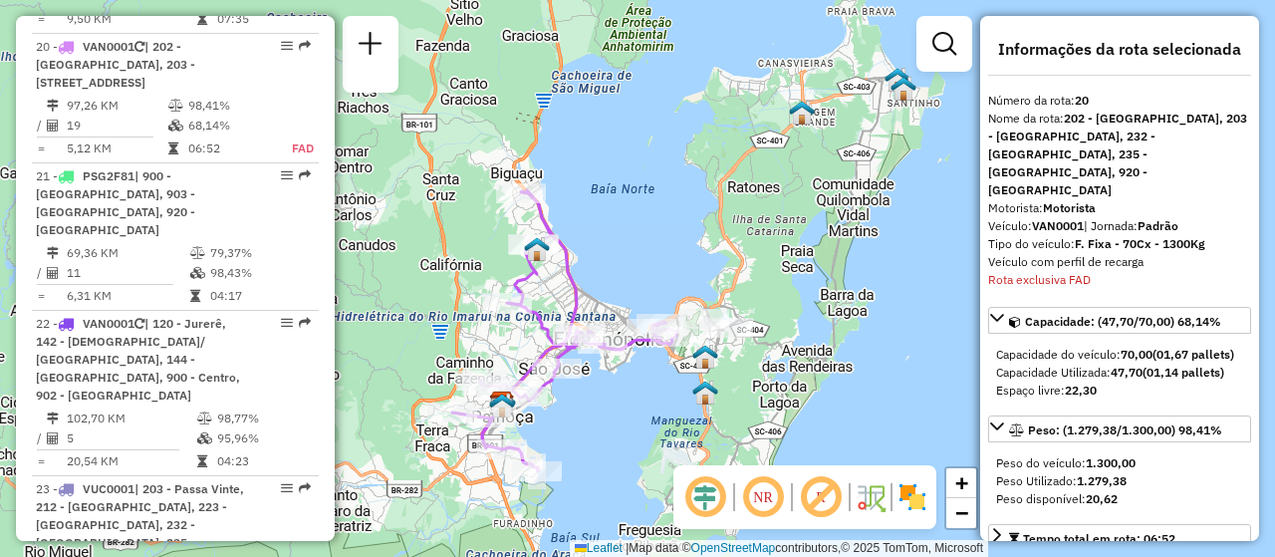
drag, startPoint x: 756, startPoint y: 399, endPoint x: 607, endPoint y: 421, distance: 150.0
click at [607, 421] on div "Janela de atendimento Grade de atendimento Capacidade Transportadoras Veículos …" at bounding box center [637, 278] width 1275 height 557
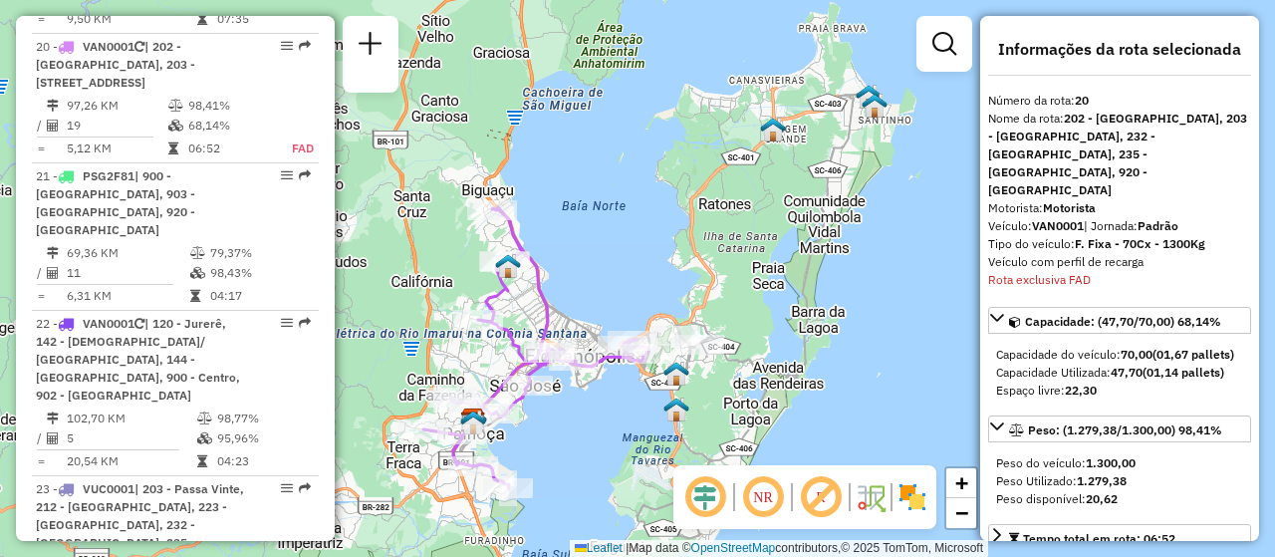
drag, startPoint x: 645, startPoint y: 412, endPoint x: 607, endPoint y: 448, distance: 52.1
click at [607, 448] on div "Janela de atendimento Grade de atendimento Capacidade Transportadoras Veículos …" at bounding box center [637, 278] width 1275 height 557
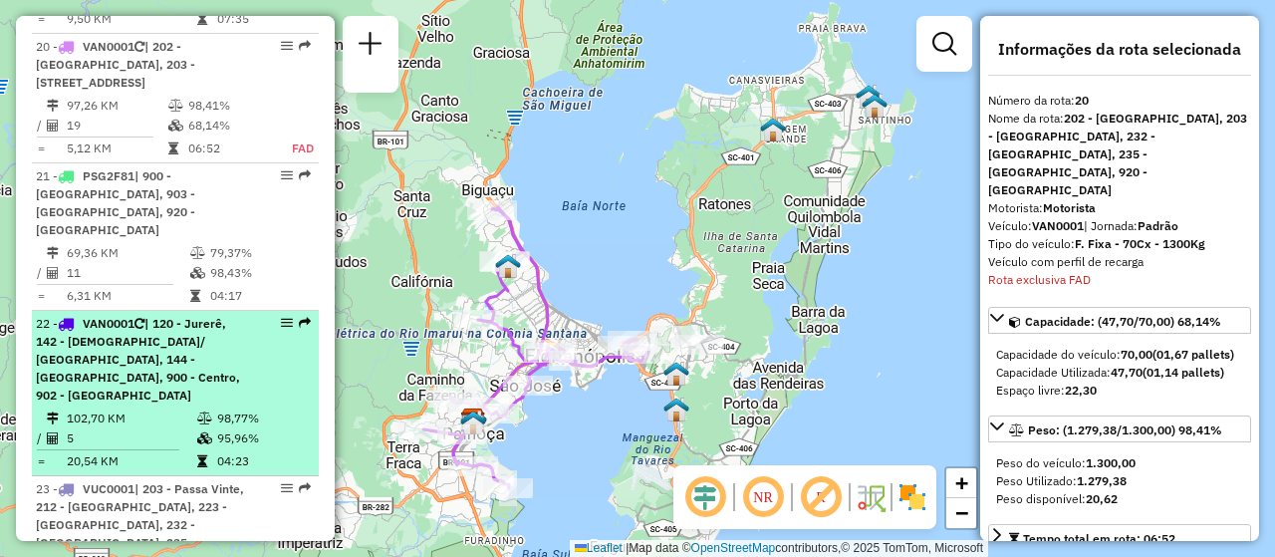
click at [236, 315] on div "22 - VAN0001 | 120 - Jurerê, 142 - Carianos/ [GEOGRAPHIC_DATA], 144 - [GEOGRAPH…" at bounding box center [141, 360] width 211 height 90
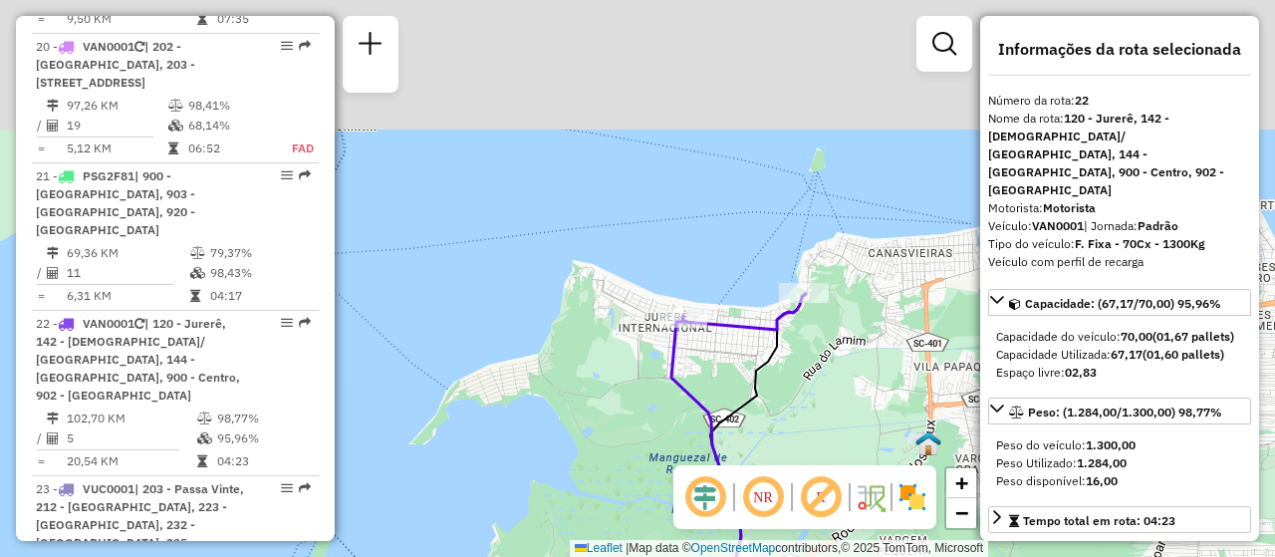
drag, startPoint x: 819, startPoint y: 300, endPoint x: 842, endPoint y: 397, distance: 100.2
click at [842, 397] on div "Janela de atendimento Grade de atendimento Capacidade Transportadoras Veículos …" at bounding box center [637, 278] width 1275 height 557
